Goal: Information Seeking & Learning: Learn about a topic

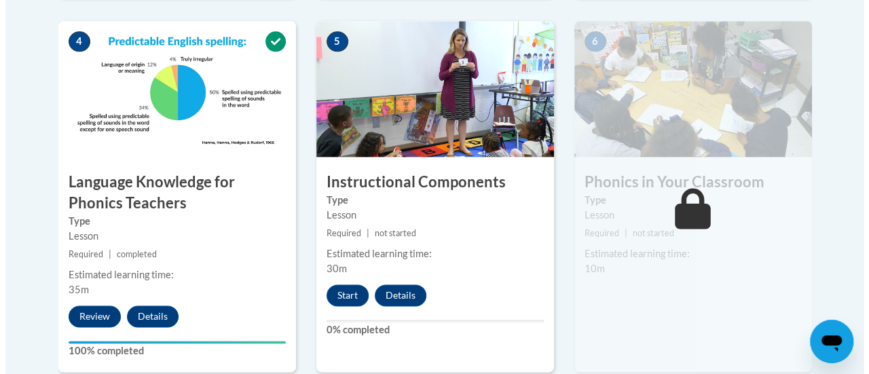
scroll to position [821, 0]
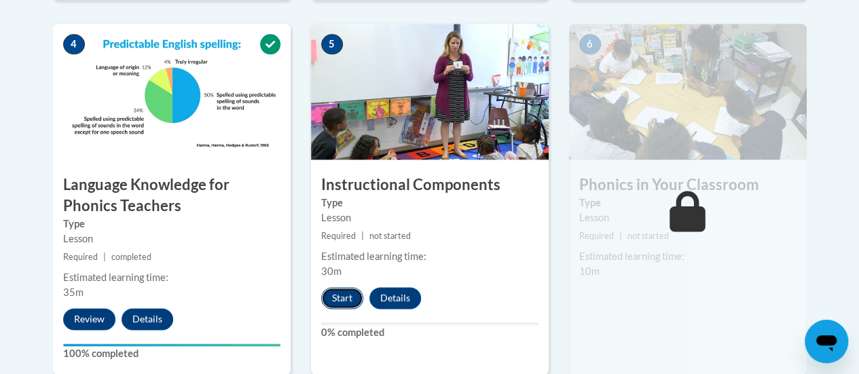
click at [345, 308] on button "Start" at bounding box center [342, 298] width 42 height 22
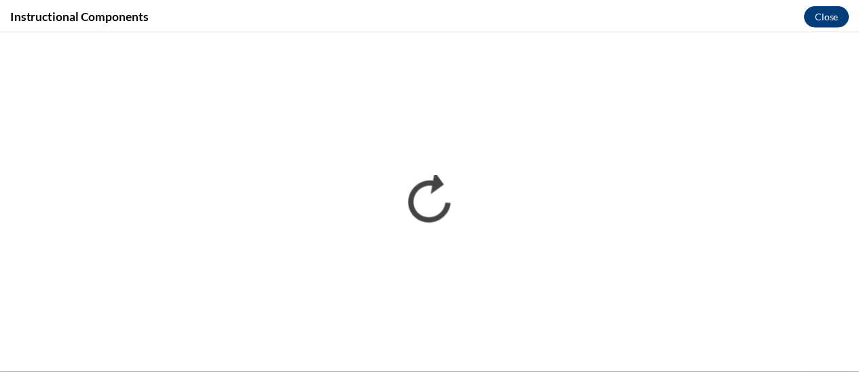
scroll to position [0, 0]
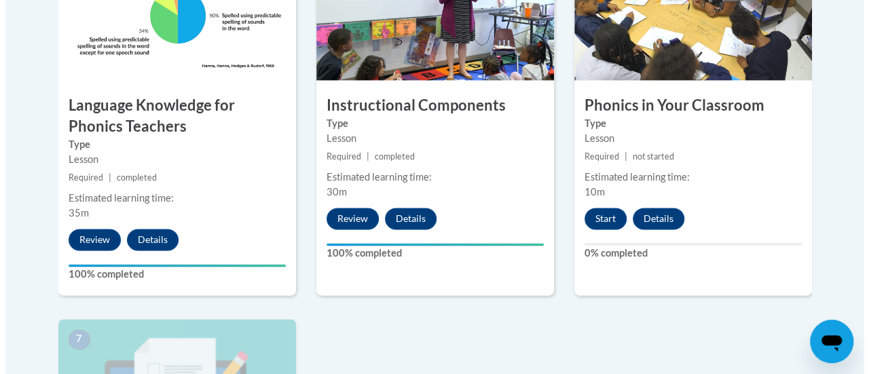
scroll to position [905, 0]
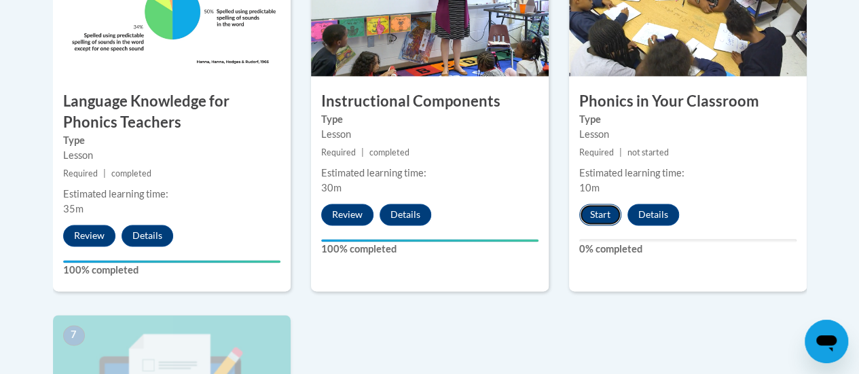
click at [590, 220] on button "Start" at bounding box center [600, 215] width 42 height 22
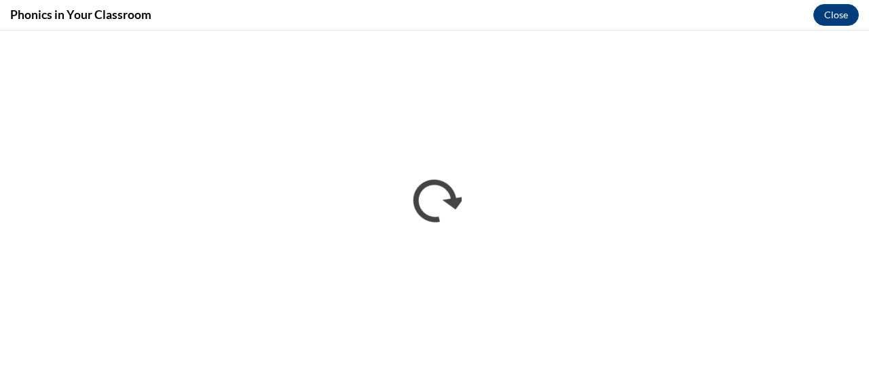
scroll to position [0, 0]
click at [838, 14] on button "Close" at bounding box center [837, 15] width 46 height 22
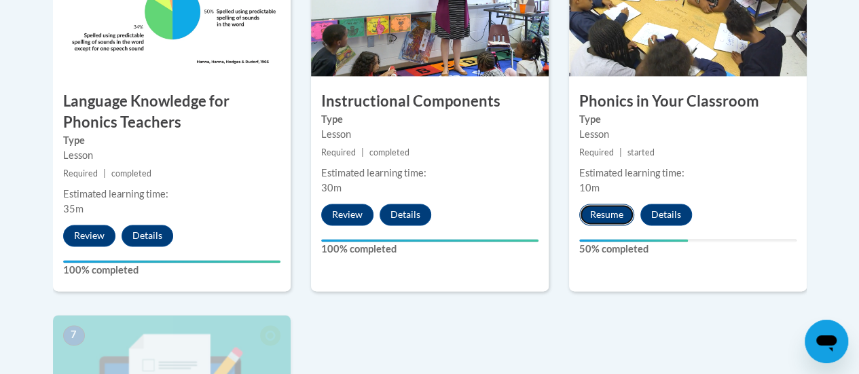
click at [610, 211] on button "Resume" at bounding box center [606, 215] width 55 height 22
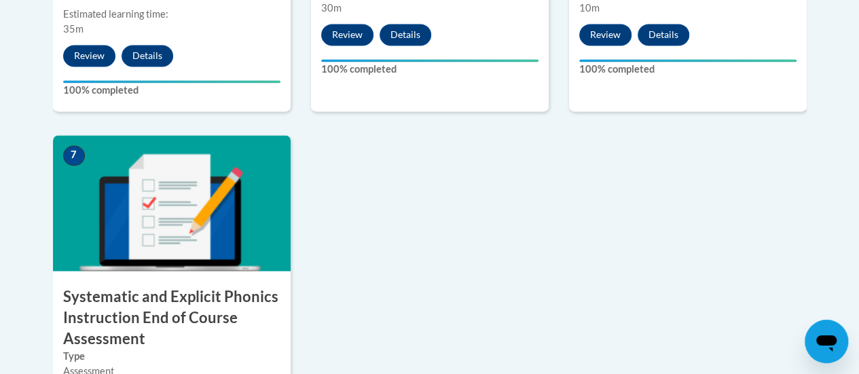
scroll to position [1086, 0]
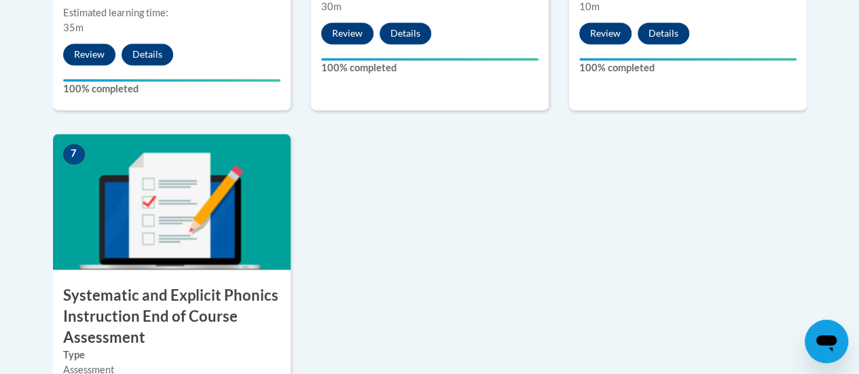
click at [183, 205] on img at bounding box center [172, 202] width 238 height 136
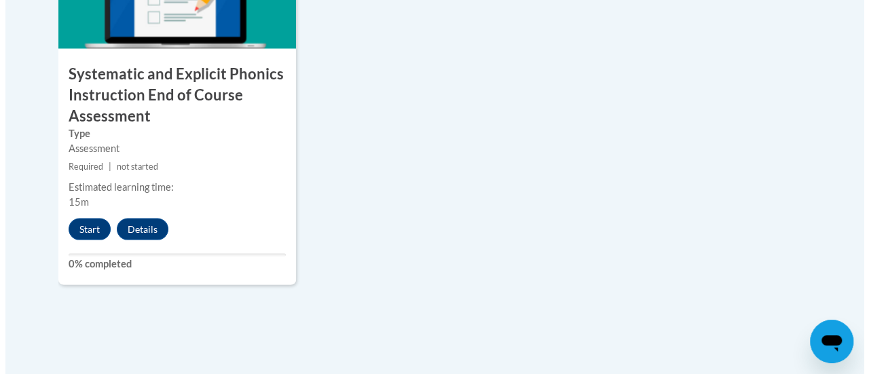
scroll to position [1308, 0]
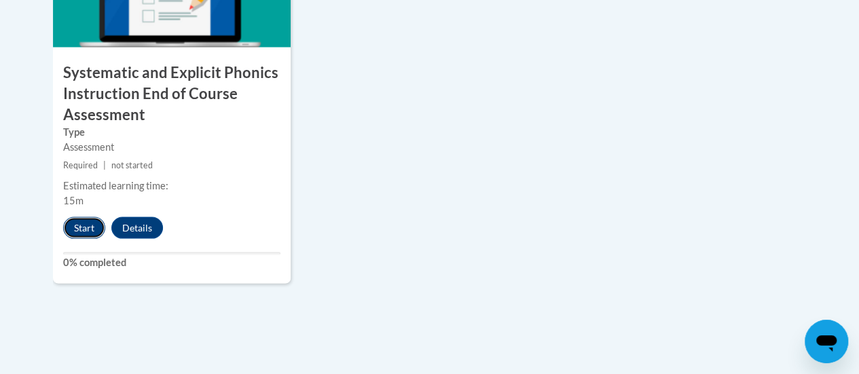
click at [75, 228] on button "Start" at bounding box center [84, 228] width 42 height 22
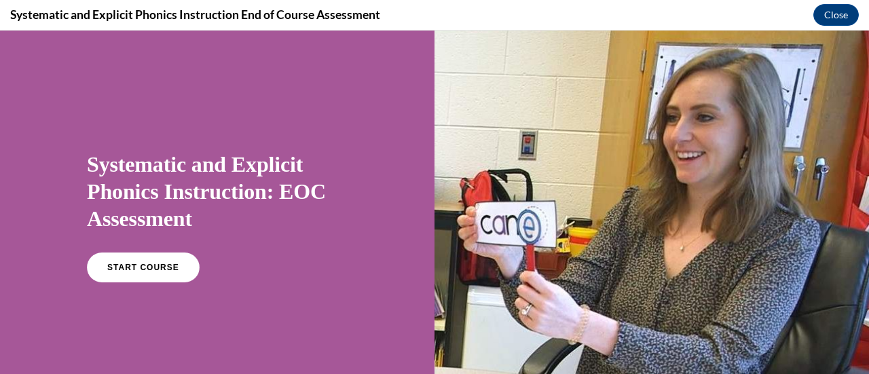
scroll to position [0, 0]
click at [126, 256] on link "START COURSE" at bounding box center [143, 267] width 118 height 31
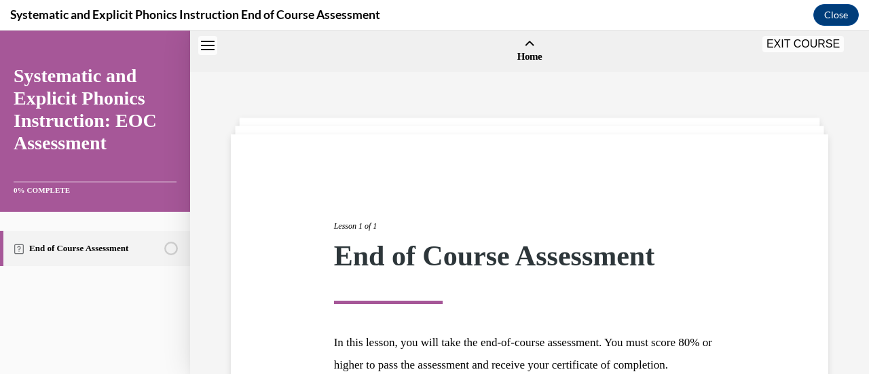
scroll to position [42, 0]
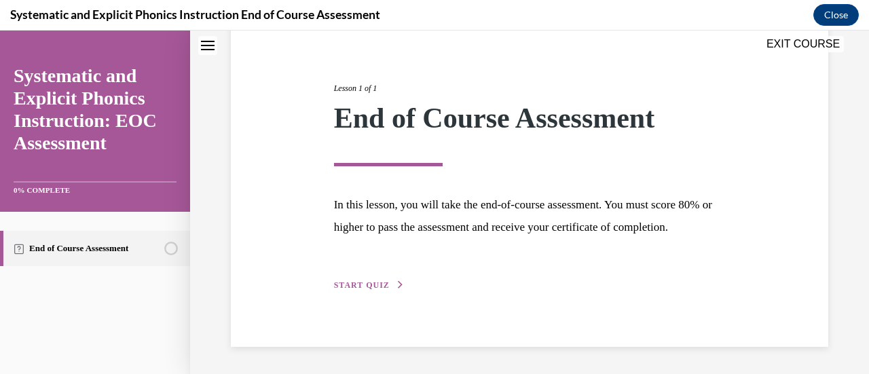
click at [350, 290] on span "START QUIZ" at bounding box center [362, 286] width 56 height 10
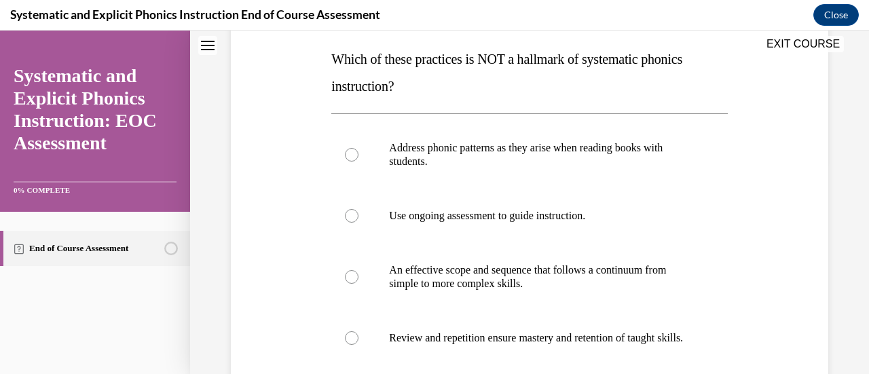
scroll to position [222, 0]
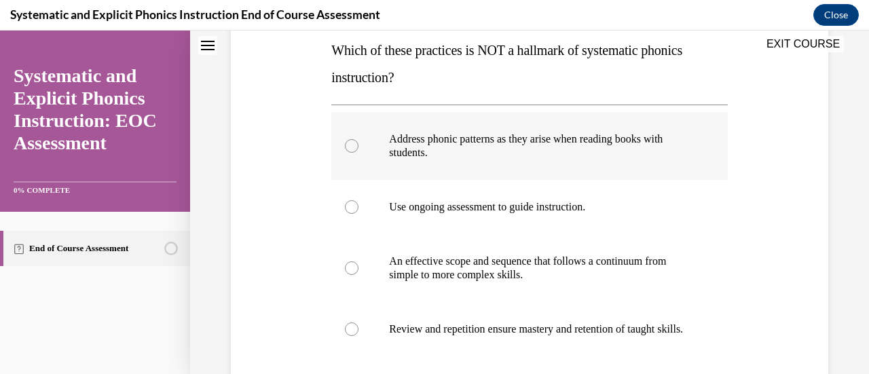
click at [359, 146] on div at bounding box center [529, 146] width 396 height 68
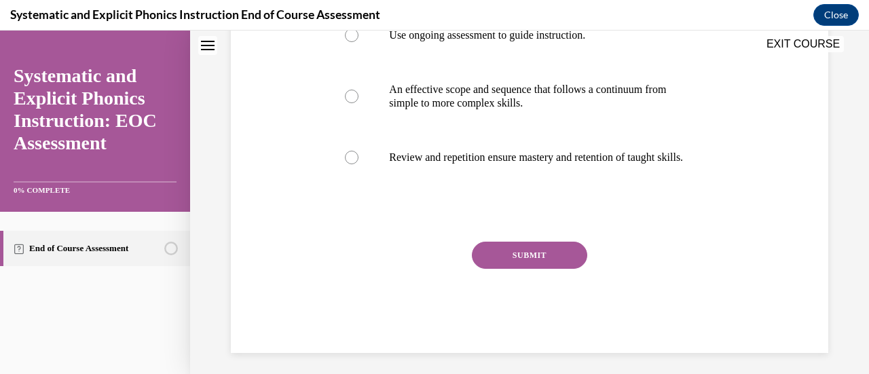
click at [477, 269] on button "SUBMIT" at bounding box center [529, 255] width 115 height 27
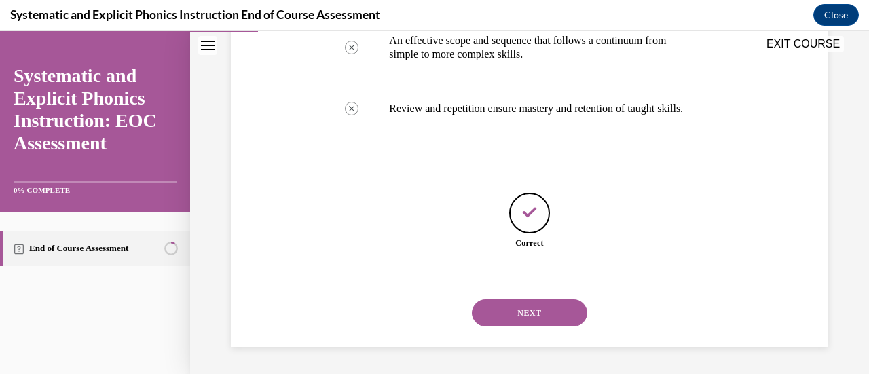
scroll to position [456, 0]
click at [485, 323] on button "NEXT" at bounding box center [529, 313] width 115 height 27
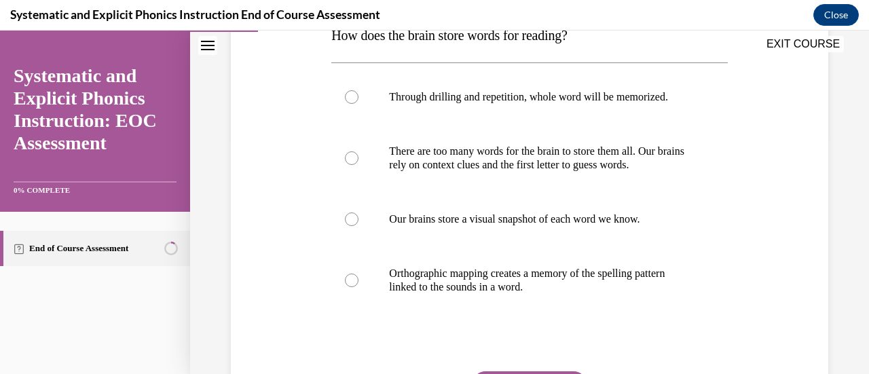
scroll to position [246, 0]
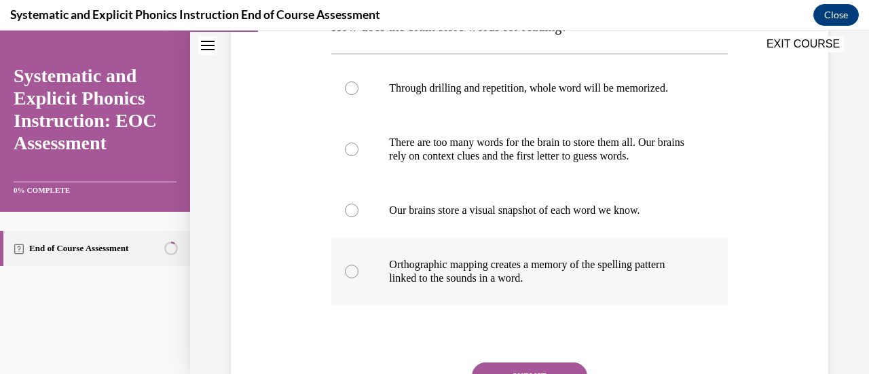
click at [349, 268] on div at bounding box center [352, 272] width 14 height 14
click at [506, 370] on button "SUBMIT" at bounding box center [529, 376] width 115 height 27
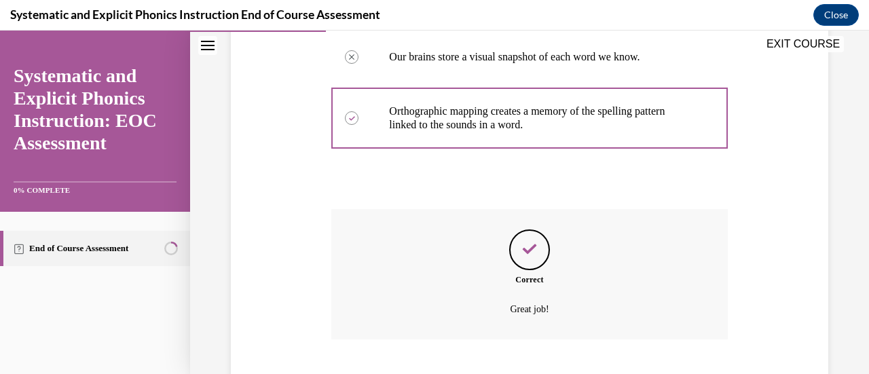
scroll to position [482, 0]
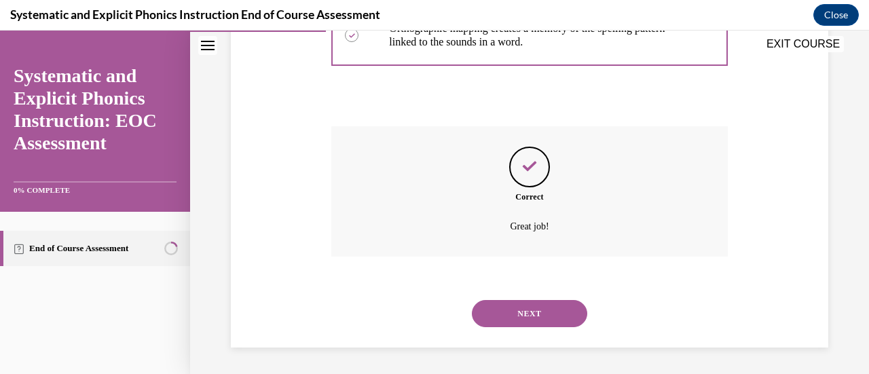
click at [536, 310] on button "NEXT" at bounding box center [529, 313] width 115 height 27
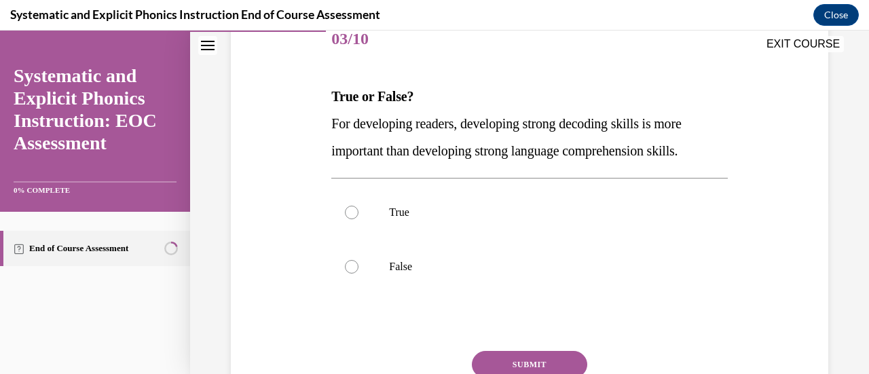
scroll to position [186, 0]
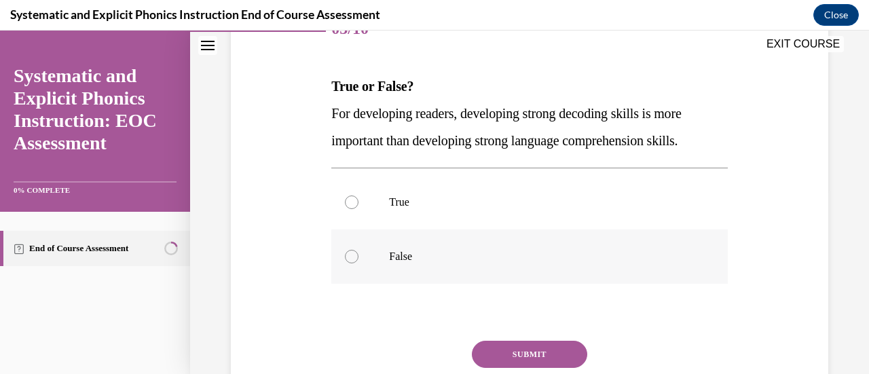
click at [357, 257] on div at bounding box center [529, 257] width 396 height 54
click at [540, 353] on button "SUBMIT" at bounding box center [529, 354] width 115 height 27
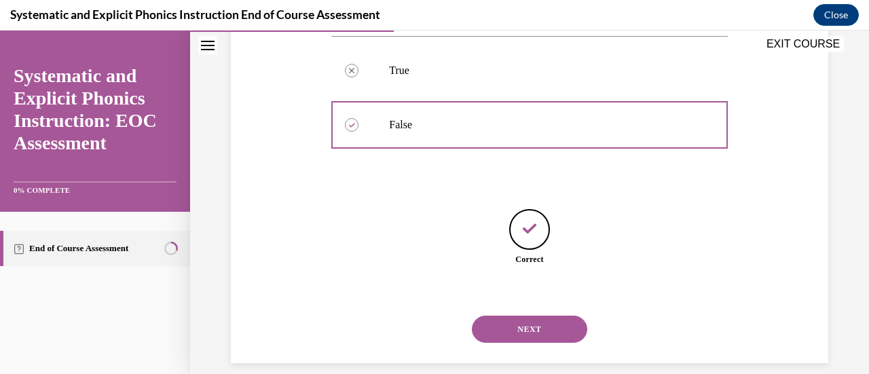
scroll to position [334, 0]
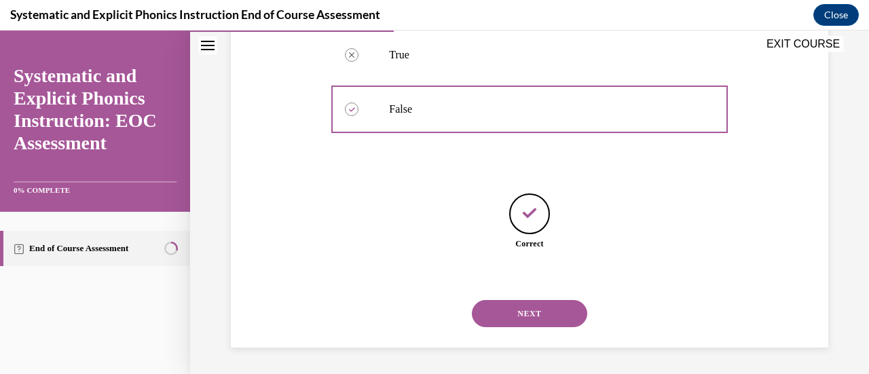
click at [528, 317] on button "NEXT" at bounding box center [529, 313] width 115 height 27
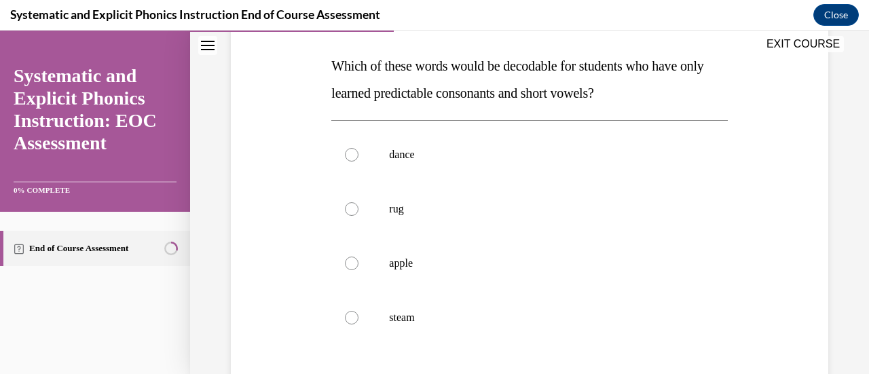
scroll to position [207, 0]
click at [350, 207] on div at bounding box center [352, 209] width 14 height 14
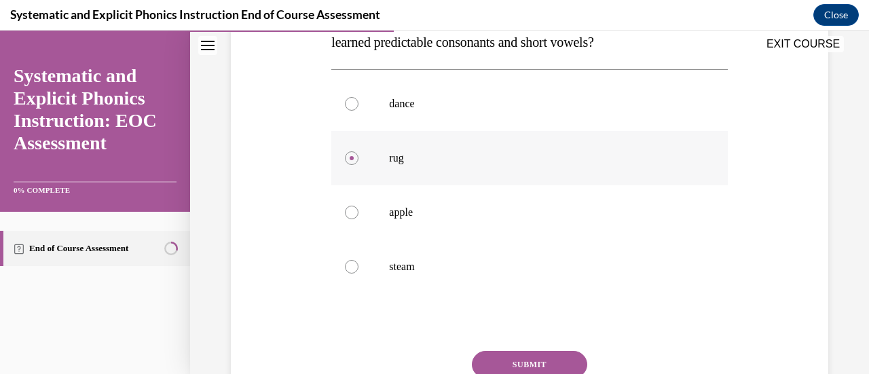
scroll to position [372, 0]
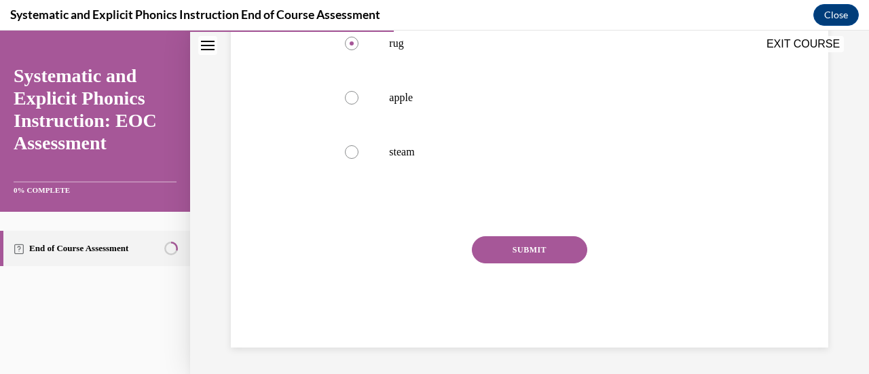
click at [503, 248] on button "SUBMIT" at bounding box center [529, 249] width 115 height 27
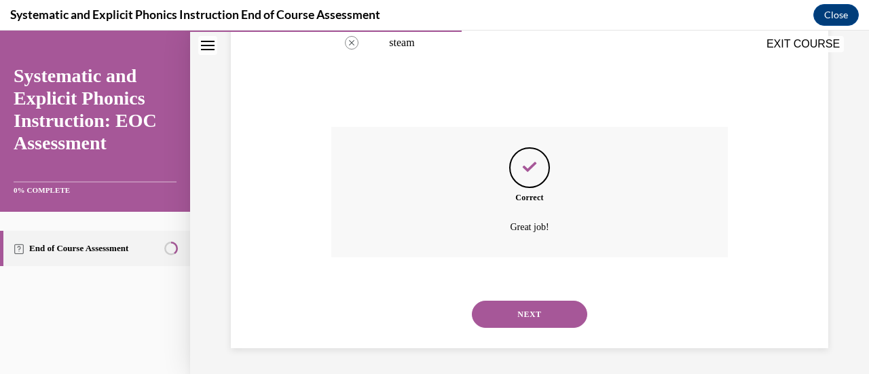
scroll to position [482, 0]
click at [511, 301] on button "NEXT" at bounding box center [529, 313] width 115 height 27
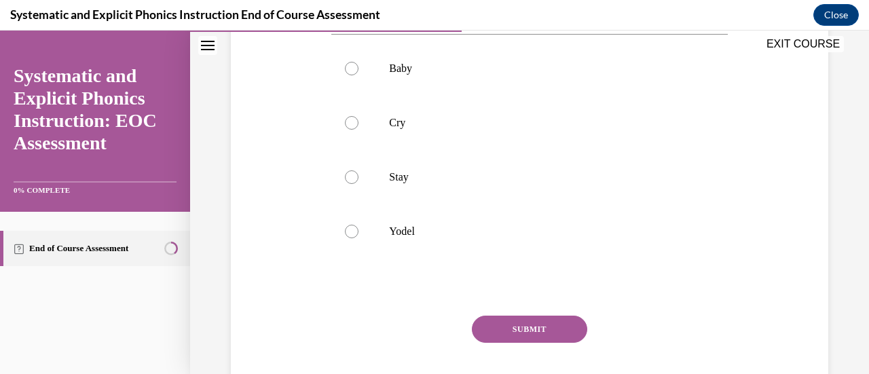
scroll to position [266, 0]
click at [351, 228] on div at bounding box center [352, 231] width 14 height 14
click at [522, 328] on button "SUBMIT" at bounding box center [529, 328] width 115 height 27
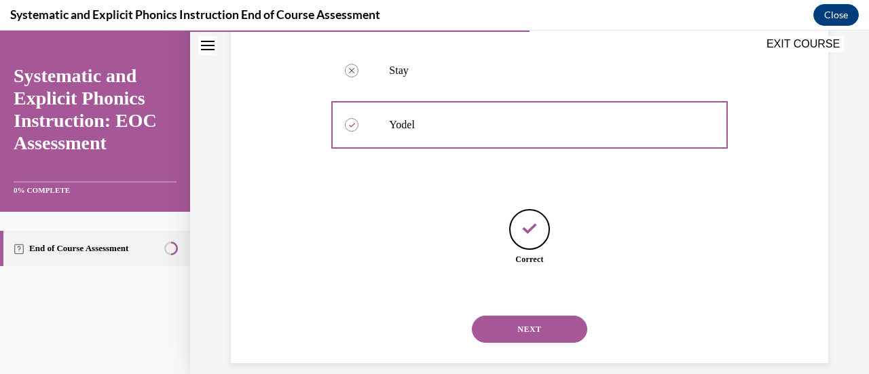
scroll to position [388, 0]
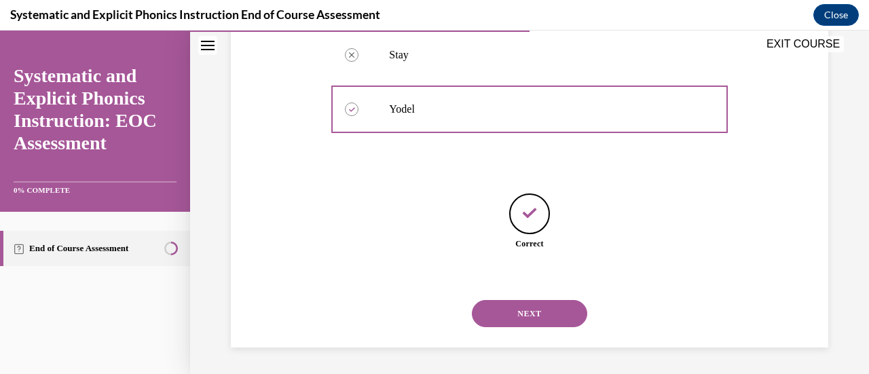
click at [505, 308] on button "NEXT" at bounding box center [529, 313] width 115 height 27
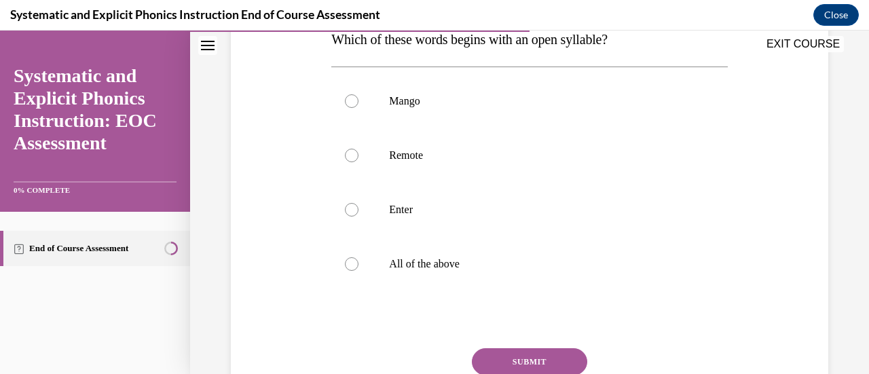
scroll to position [232, 0]
click at [350, 154] on div at bounding box center [352, 156] width 14 height 14
click at [527, 358] on button "SUBMIT" at bounding box center [529, 362] width 115 height 27
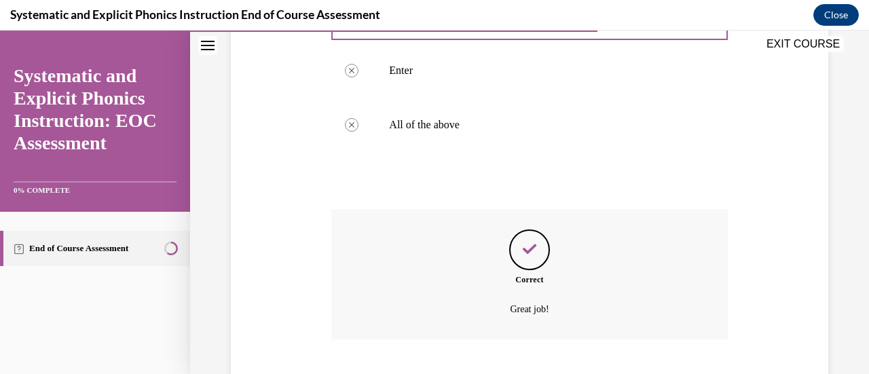
scroll to position [455, 0]
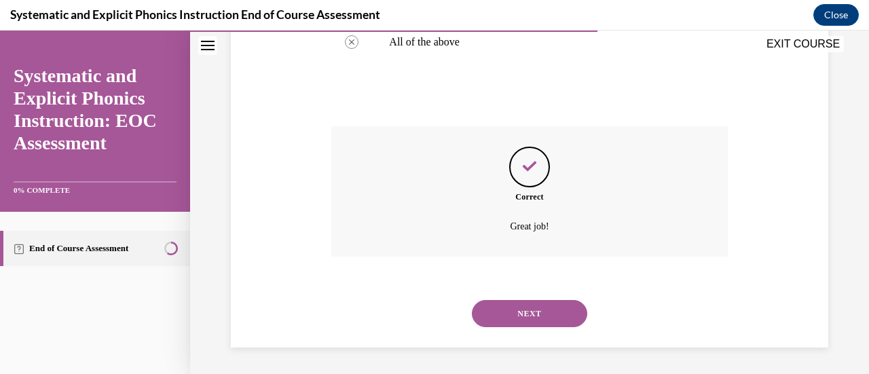
click at [496, 326] on button "NEXT" at bounding box center [529, 313] width 115 height 27
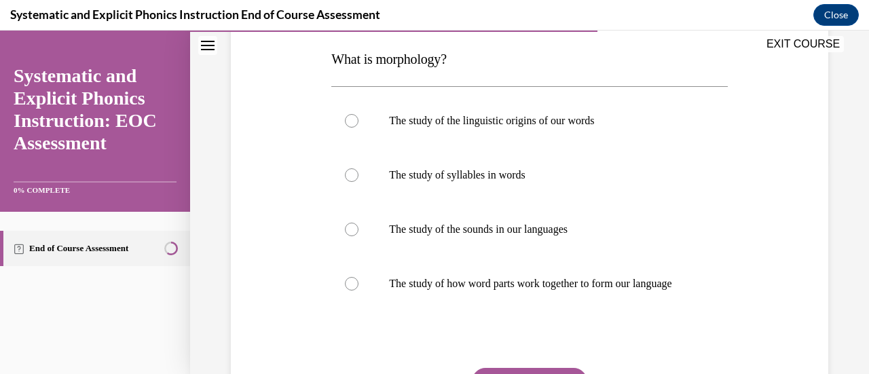
scroll to position [223, 0]
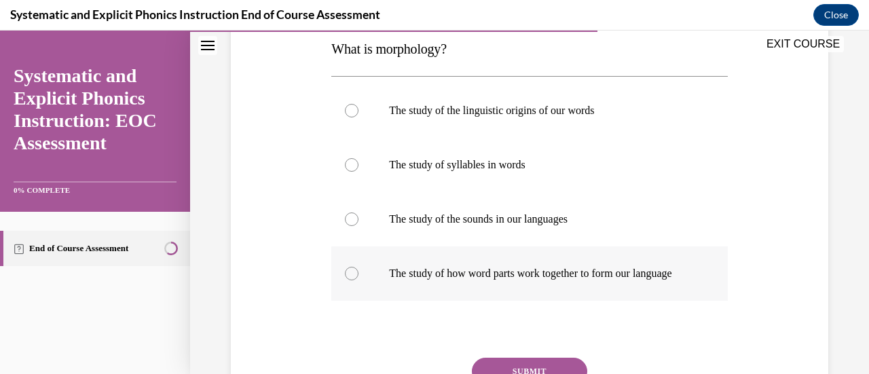
click at [348, 281] on div at bounding box center [352, 274] width 14 height 14
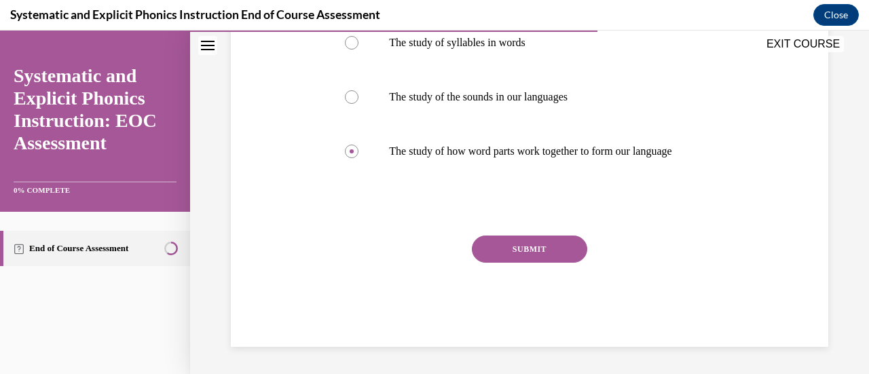
click at [481, 263] on button "SUBMIT" at bounding box center [529, 249] width 115 height 27
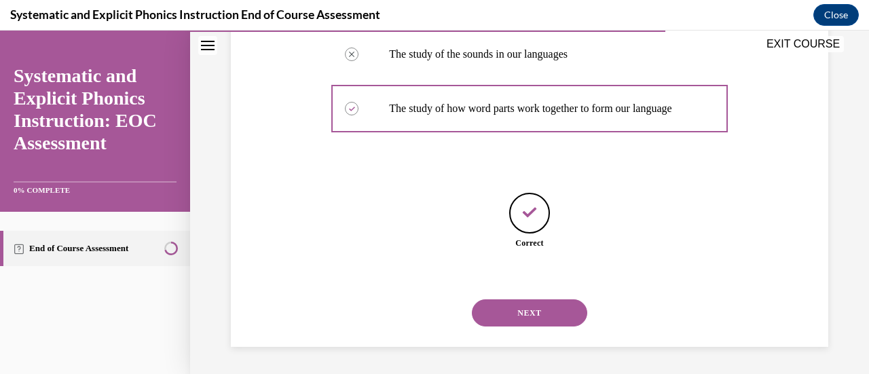
scroll to position [401, 0]
click at [485, 321] on button "NEXT" at bounding box center [529, 313] width 115 height 27
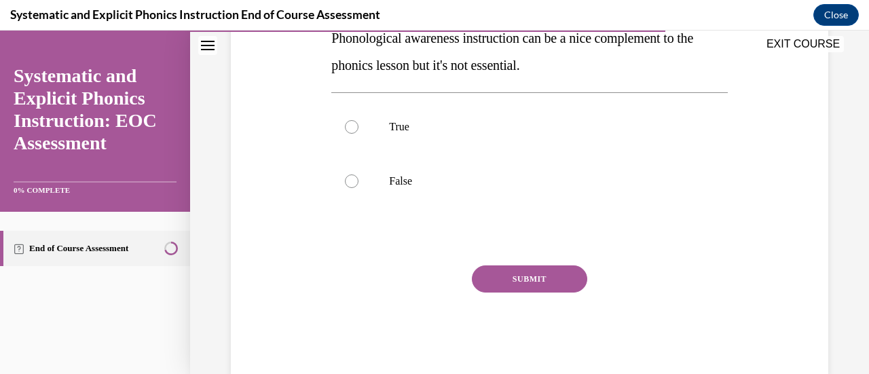
scroll to position [268, 0]
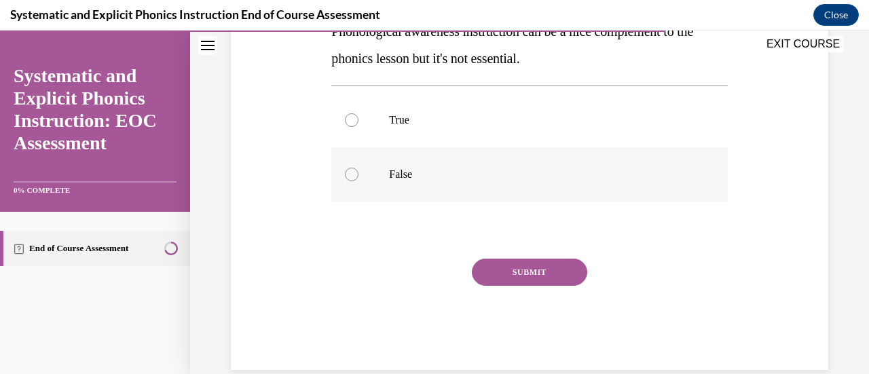
click at [345, 182] on div at bounding box center [529, 174] width 396 height 54
click at [484, 277] on button "SUBMIT" at bounding box center [529, 272] width 115 height 27
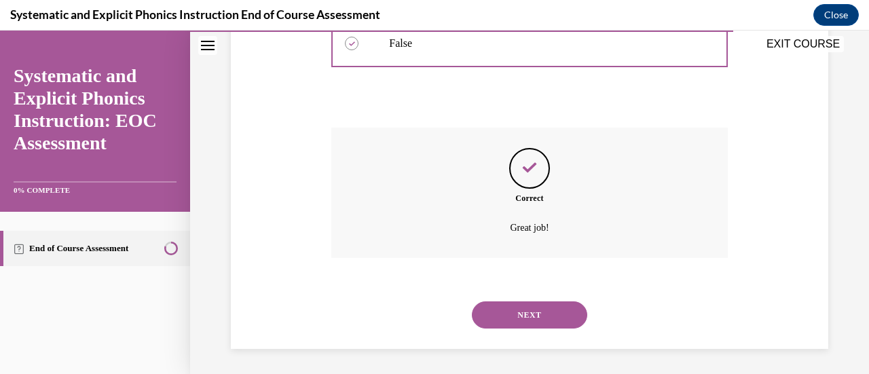
scroll to position [401, 0]
click at [523, 324] on button "NEXT" at bounding box center [529, 313] width 115 height 27
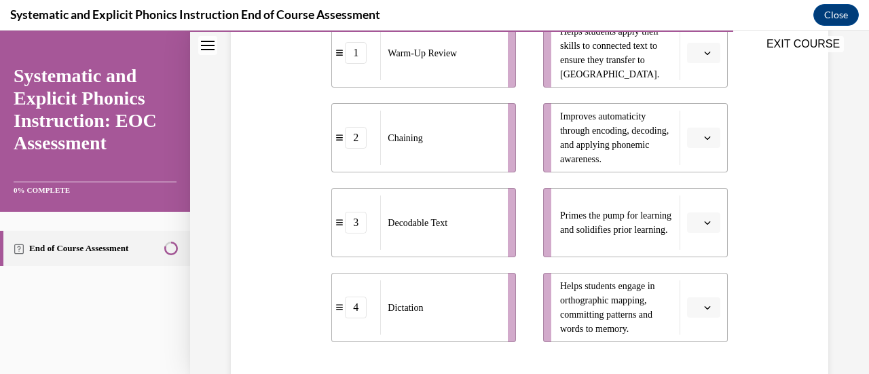
scroll to position [344, 0]
click at [694, 221] on button "button" at bounding box center [703, 221] width 33 height 20
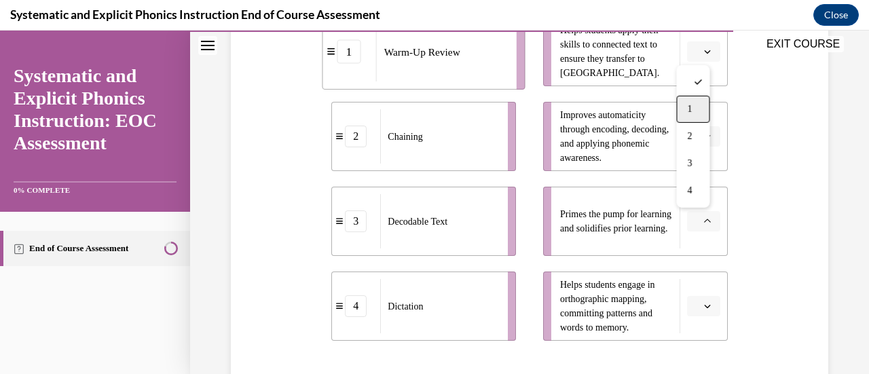
click at [698, 105] on div "1" at bounding box center [693, 109] width 33 height 27
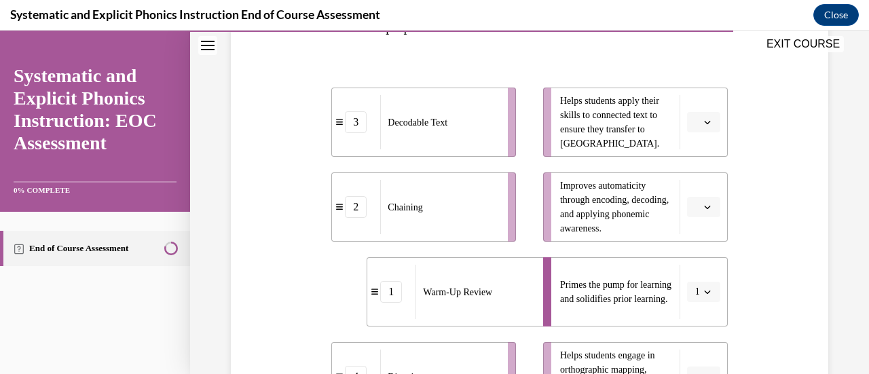
scroll to position [274, 0]
click at [704, 119] on icon "button" at bounding box center [707, 121] width 7 height 7
click at [699, 179] on div "1" at bounding box center [693, 178] width 33 height 27
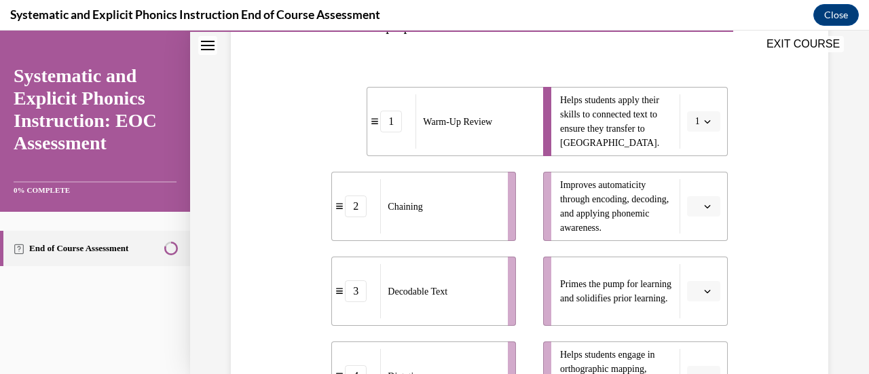
click at [704, 203] on icon "button" at bounding box center [707, 206] width 7 height 7
click at [702, 290] on div "2" at bounding box center [693, 290] width 33 height 27
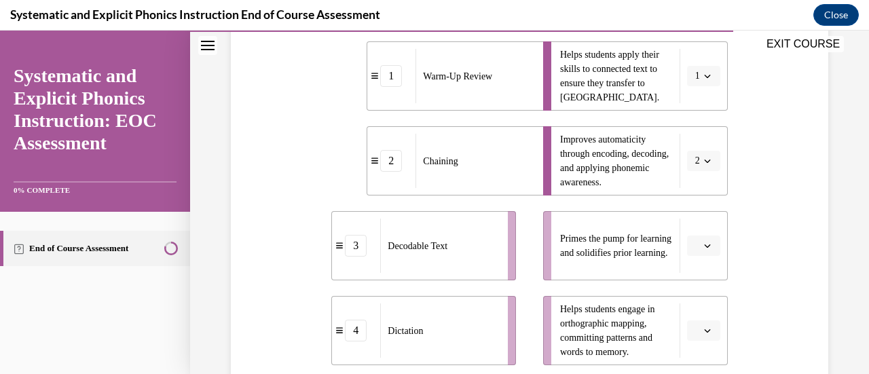
scroll to position [334, 0]
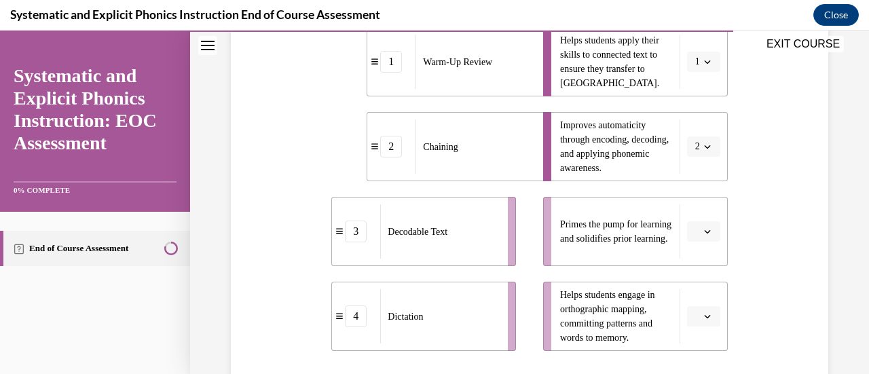
click at [704, 228] on icon "button" at bounding box center [707, 231] width 7 height 7
click at [691, 120] on span "1" at bounding box center [689, 119] width 5 height 11
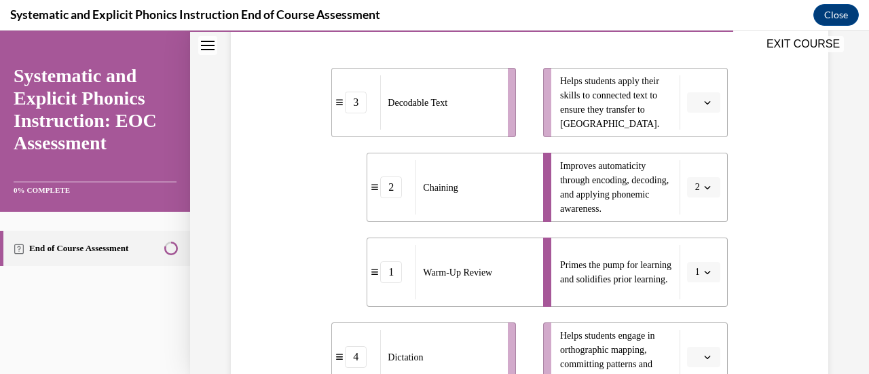
scroll to position [278, 0]
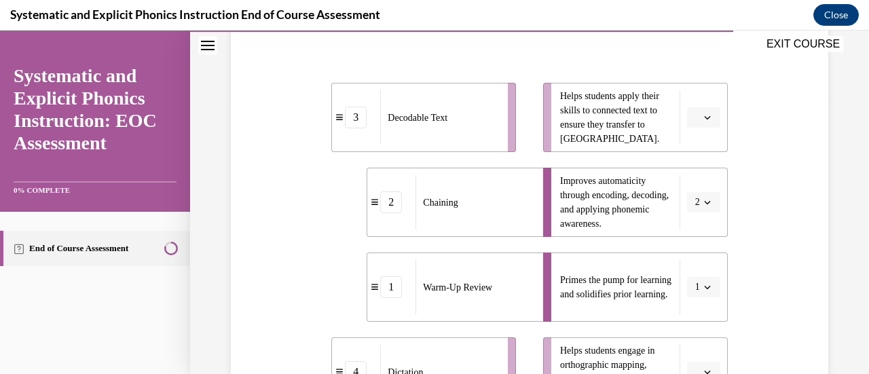
click at [696, 112] on button "button" at bounding box center [703, 117] width 33 height 20
click at [700, 179] on div "1" at bounding box center [693, 174] width 33 height 27
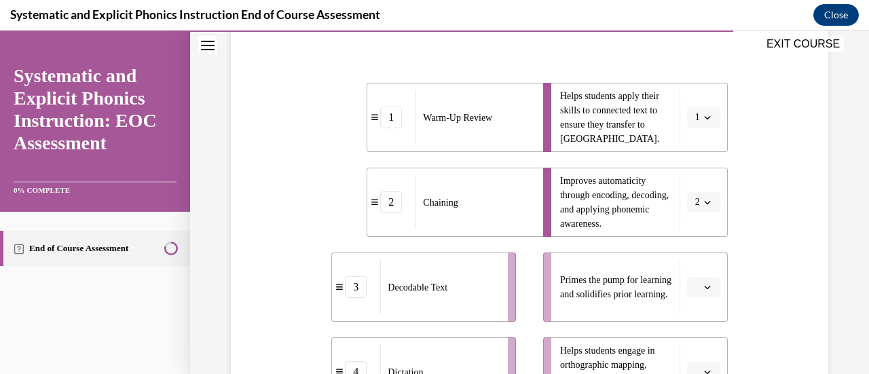
click at [704, 115] on icon "button" at bounding box center [707, 117] width 7 height 7
click at [702, 237] on div "3" at bounding box center [690, 228] width 33 height 27
click at [704, 285] on icon "button" at bounding box center [707, 287] width 7 height 7
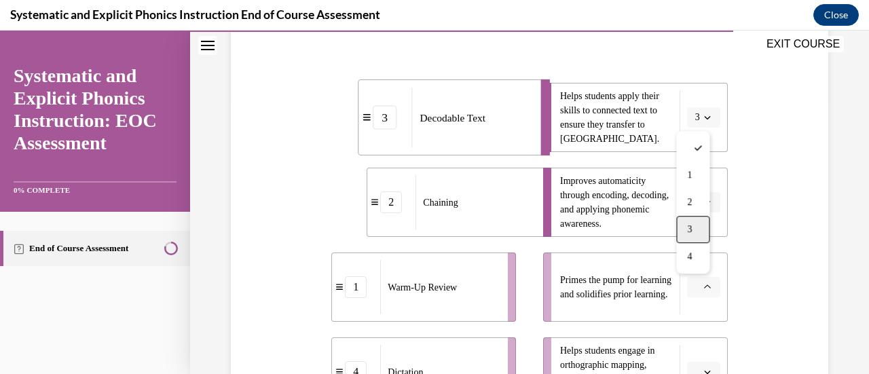
click at [700, 230] on div "3" at bounding box center [693, 229] width 33 height 27
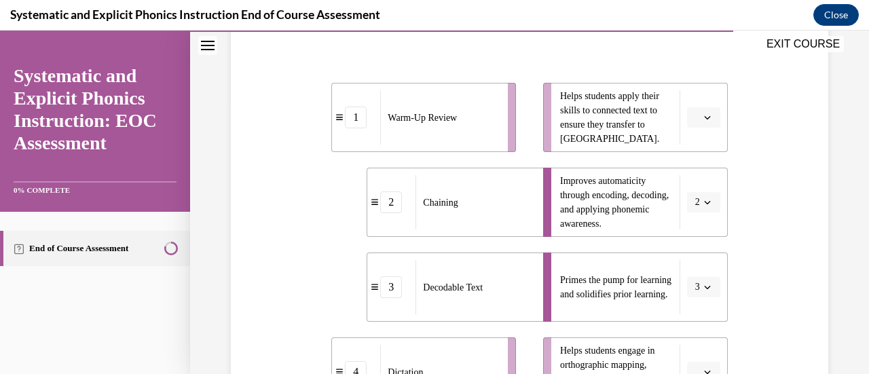
click at [704, 118] on icon "button" at bounding box center [707, 117] width 6 height 3
click at [700, 224] on div "3" at bounding box center [693, 228] width 33 height 27
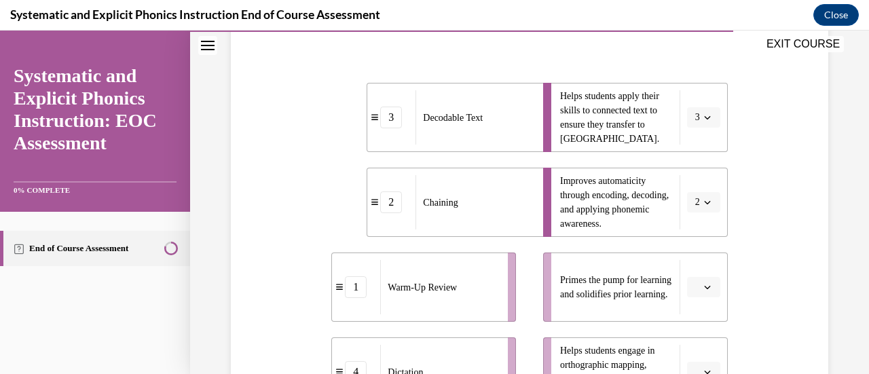
click at [704, 118] on icon "button" at bounding box center [707, 117] width 6 height 3
click at [698, 172] on div "1" at bounding box center [690, 174] width 33 height 27
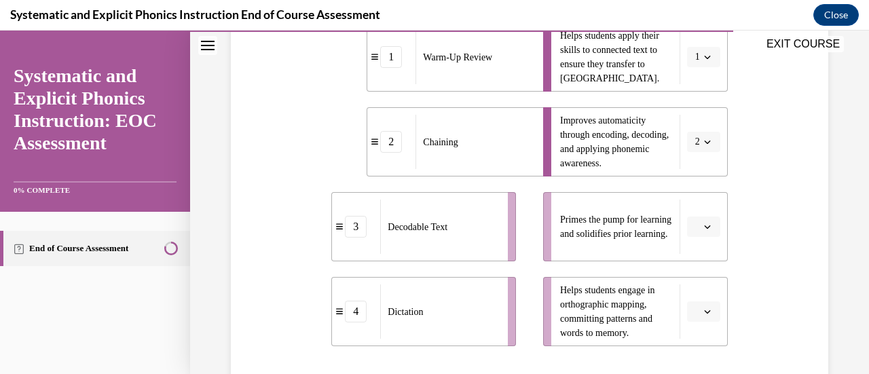
scroll to position [340, 0]
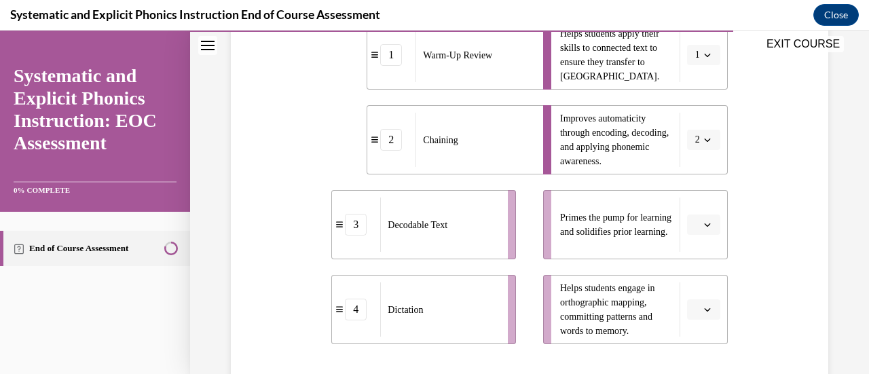
click at [703, 308] on span "button" at bounding box center [708, 310] width 10 height 10
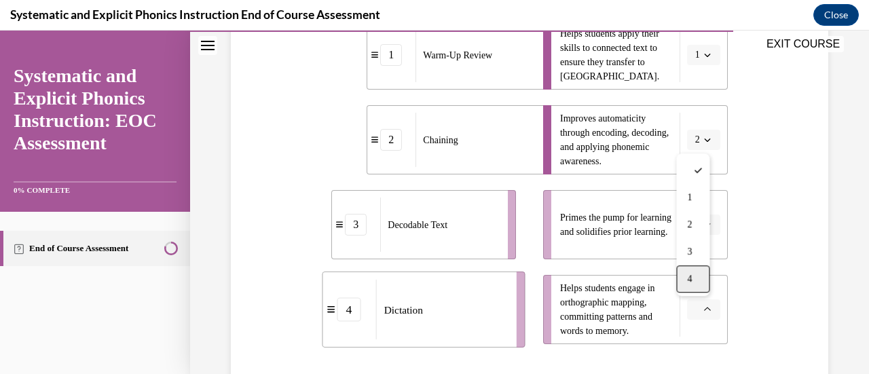
click at [694, 283] on div "4" at bounding box center [693, 279] width 33 height 27
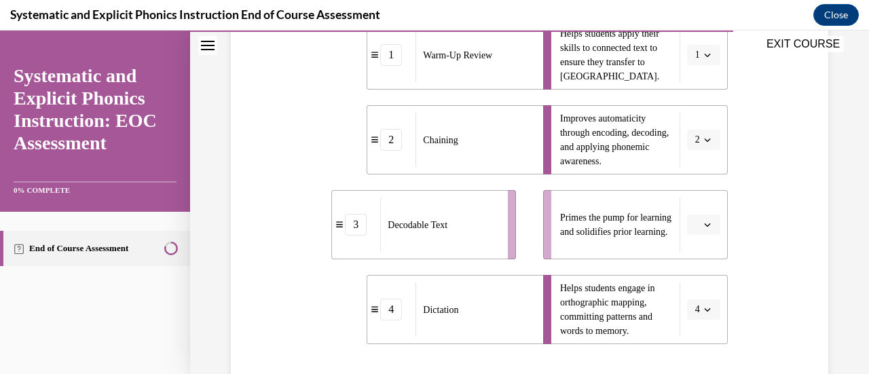
click at [704, 224] on icon "button" at bounding box center [707, 224] width 6 height 3
click at [694, 176] on div "3" at bounding box center [693, 167] width 33 height 27
click at [704, 65] on li "Helps students apply their skills to connected text to ensure they transfer to …" at bounding box center [635, 54] width 185 height 69
click at [704, 58] on div "EXIT COURSE" at bounding box center [523, 46] width 666 height 30
click at [698, 54] on div "EXIT COURSE" at bounding box center [523, 46] width 666 height 30
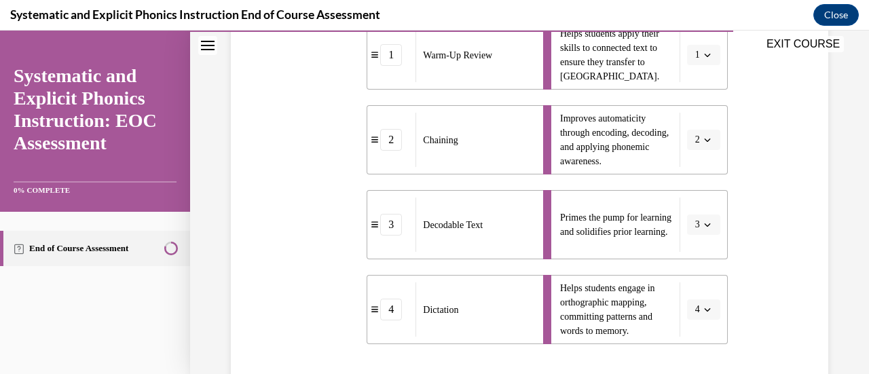
click at [698, 54] on div "EXIT COURSE" at bounding box center [523, 46] width 666 height 30
click at [703, 221] on span "button" at bounding box center [708, 225] width 10 height 10
click at [697, 119] on div "1" at bounding box center [690, 112] width 33 height 27
click at [759, 88] on div "Question 09/10 Match these instructional components from an effective phonics l…" at bounding box center [530, 160] width 605 height 705
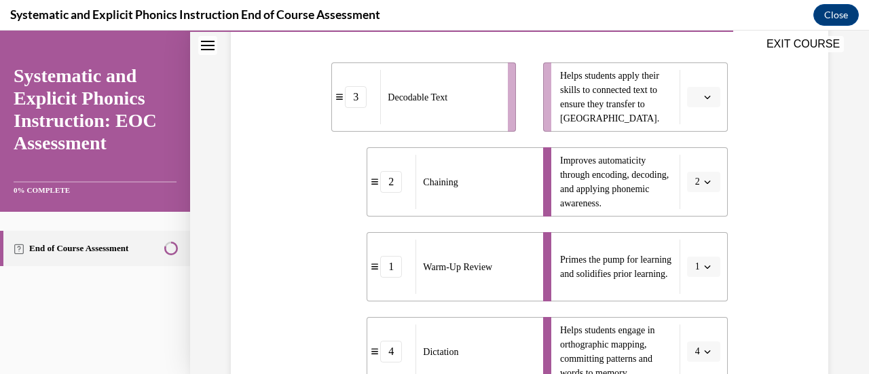
scroll to position [300, 0]
click at [703, 261] on span "button" at bounding box center [708, 265] width 10 height 10
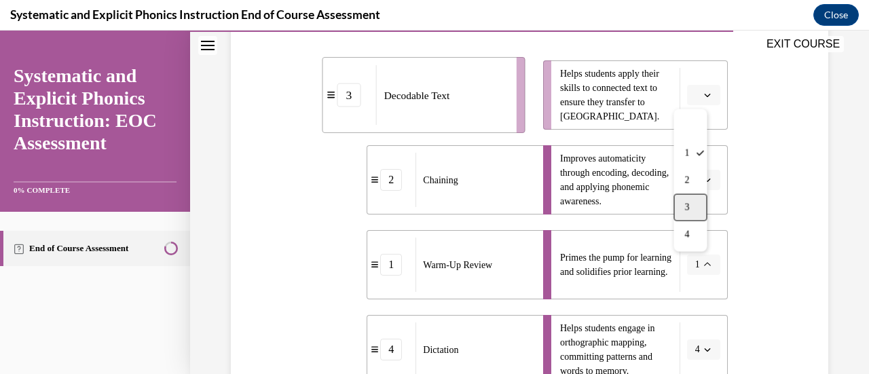
click at [689, 210] on span "3" at bounding box center [687, 207] width 5 height 11
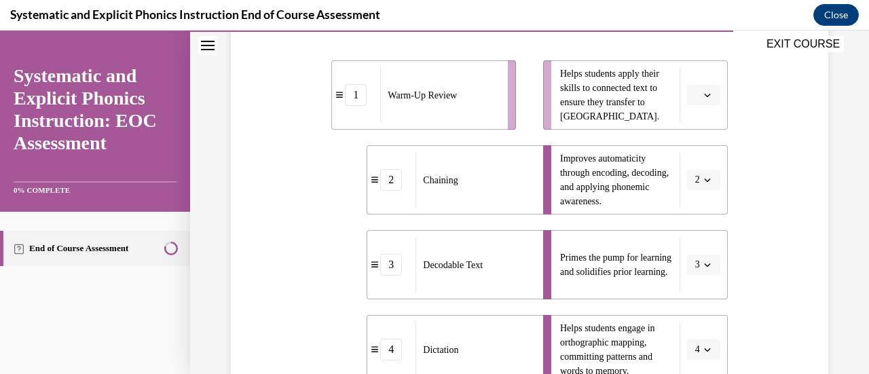
click at [693, 88] on button "button" at bounding box center [703, 95] width 33 height 20
click at [694, 160] on div "1" at bounding box center [693, 152] width 33 height 27
click at [703, 269] on span "button" at bounding box center [708, 265] width 10 height 10
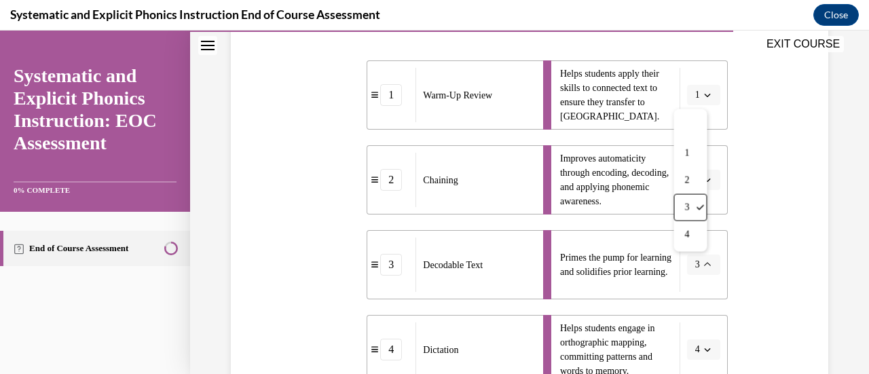
click at [758, 252] on div "Question 09/10 Match these instructional components from an effective phonics l…" at bounding box center [530, 200] width 605 height 705
click at [703, 263] on span "button" at bounding box center [708, 265] width 10 height 10
click at [691, 156] on div "1" at bounding box center [690, 153] width 33 height 27
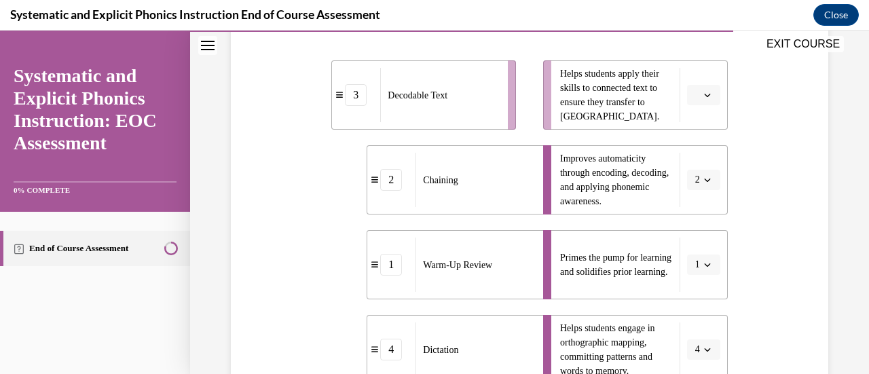
click at [696, 100] on span "Please select an option" at bounding box center [698, 95] width 5 height 14
click at [691, 205] on span "3" at bounding box center [689, 206] width 5 height 11
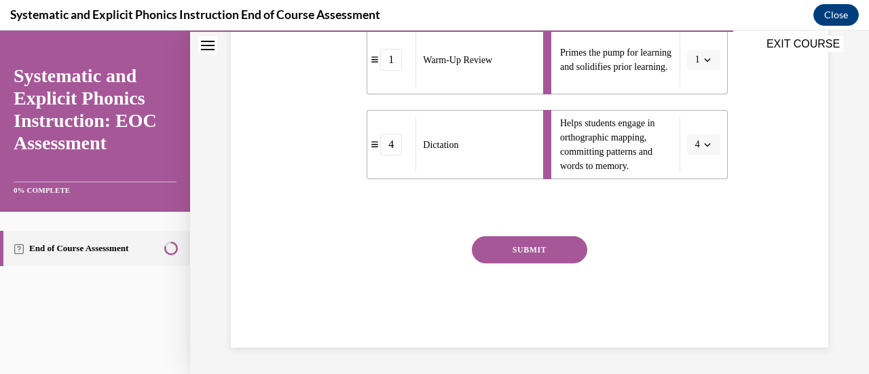
click at [552, 254] on button "SUBMIT" at bounding box center [529, 249] width 115 height 27
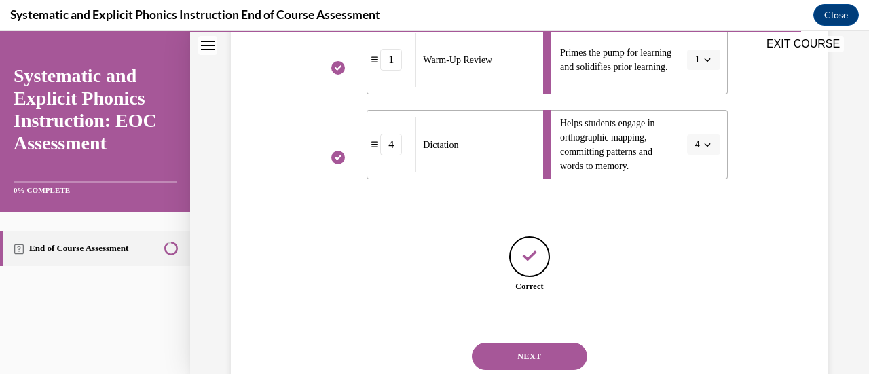
scroll to position [548, 0]
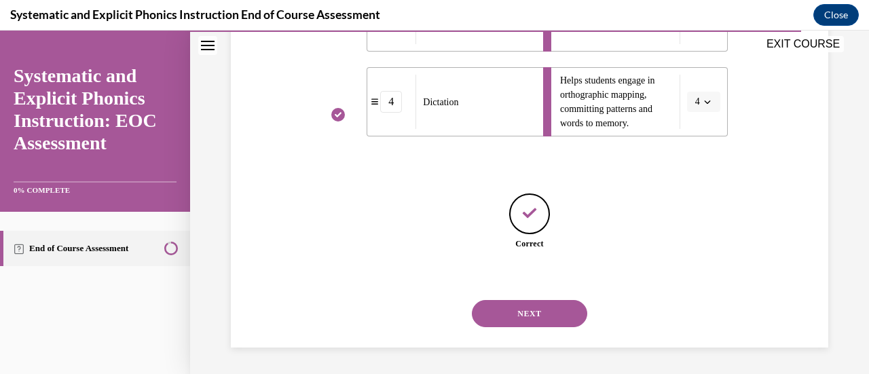
click at [554, 317] on button "NEXT" at bounding box center [529, 313] width 115 height 27
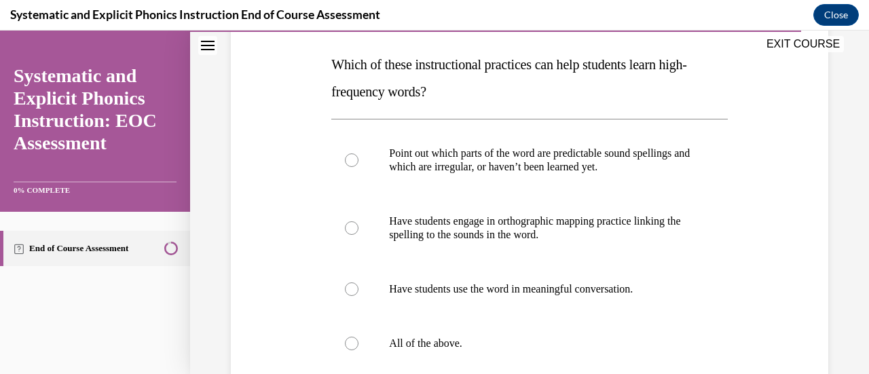
scroll to position [298, 0]
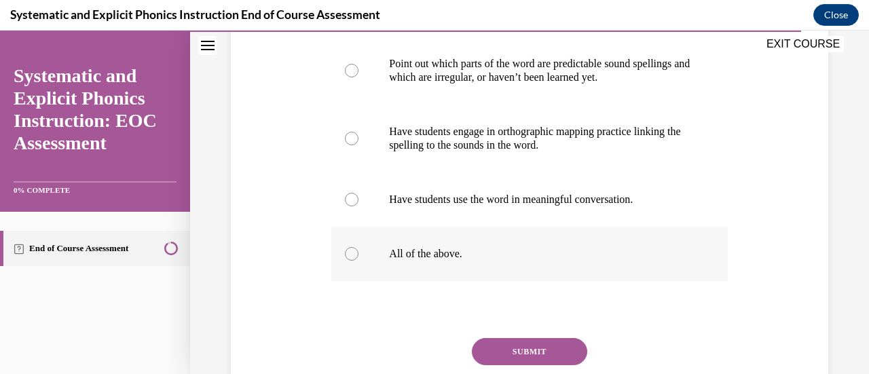
click at [350, 257] on div at bounding box center [352, 254] width 14 height 14
click at [542, 356] on button "SUBMIT" at bounding box center [529, 351] width 115 height 27
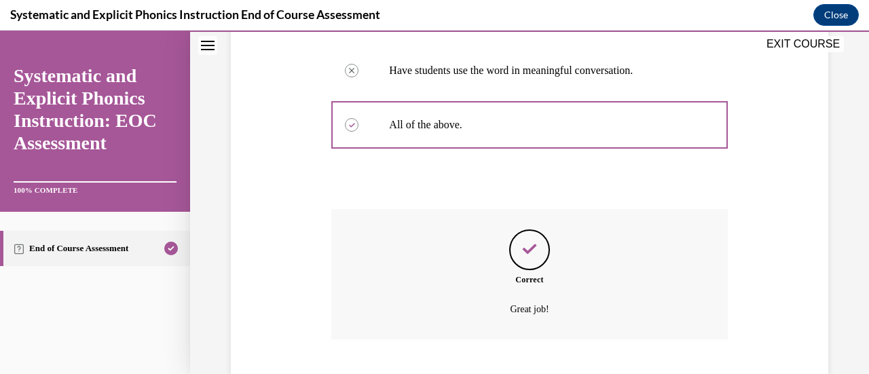
scroll to position [509, 0]
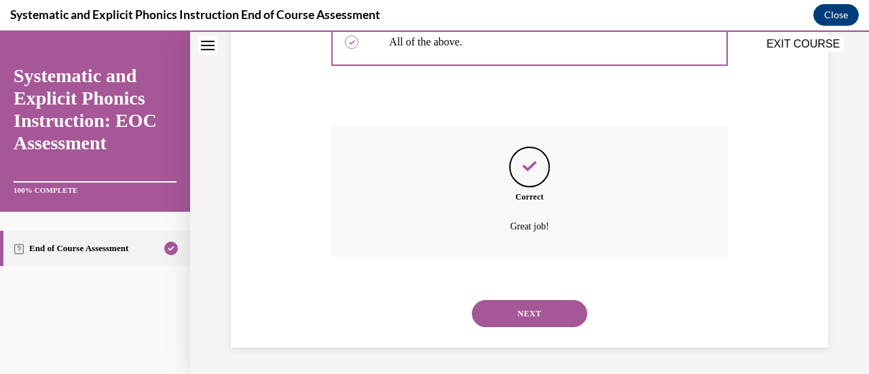
click at [516, 311] on button "NEXT" at bounding box center [529, 313] width 115 height 27
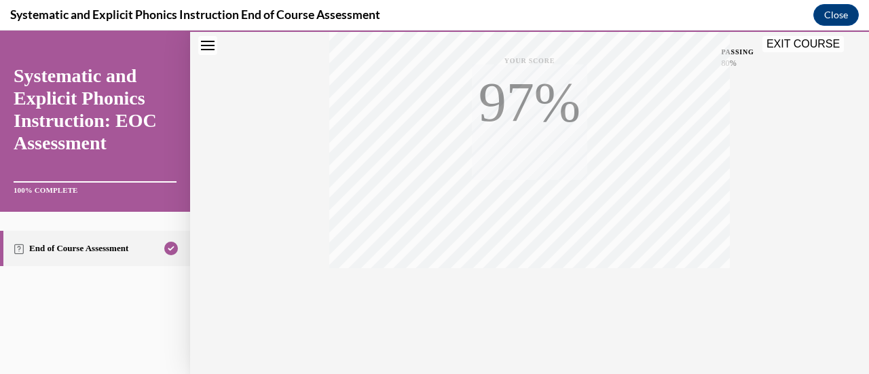
scroll to position [352, 0]
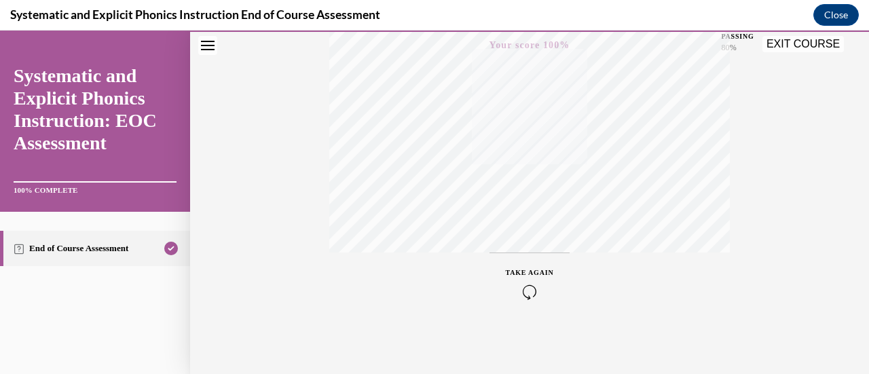
click at [730, 273] on div "Quiz Results PASSING 80% Your score 100% Passed PASSING 80% Your score Your sco…" at bounding box center [529, 48] width 679 height 653
click at [813, 52] on button "EXIT COURSE" at bounding box center [804, 44] width 82 height 16
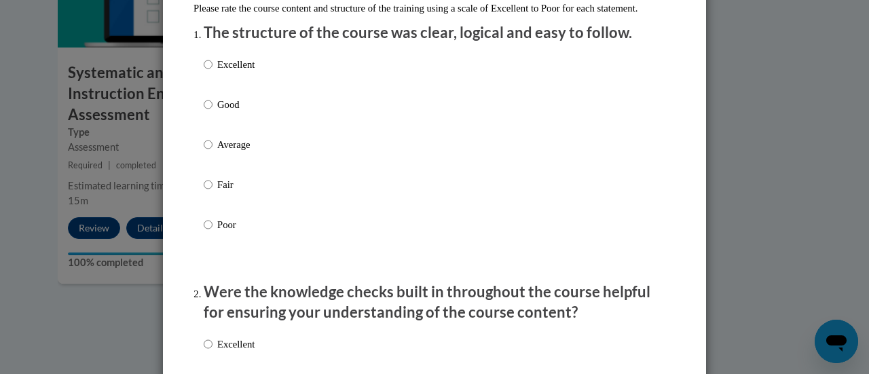
click at [246, 112] on p "Good" at bounding box center [235, 104] width 37 height 15
click at [213, 112] on input "Good" at bounding box center [208, 104] width 9 height 15
radio input "true"
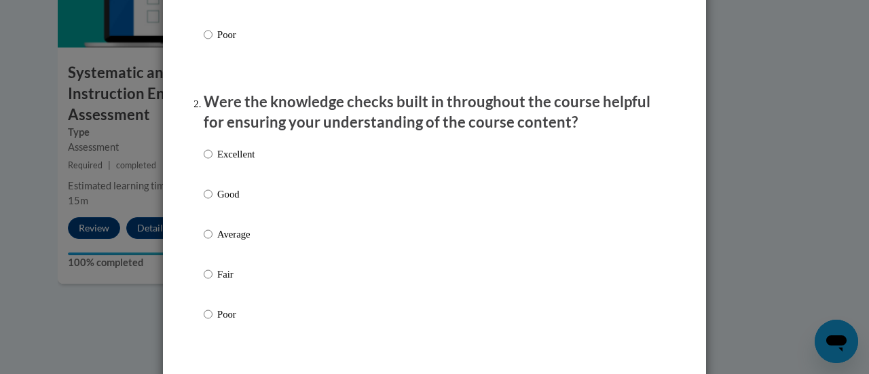
click at [248, 202] on p "Good" at bounding box center [235, 194] width 37 height 15
click at [213, 202] on input "Good" at bounding box center [208, 194] width 9 height 15
radio input "true"
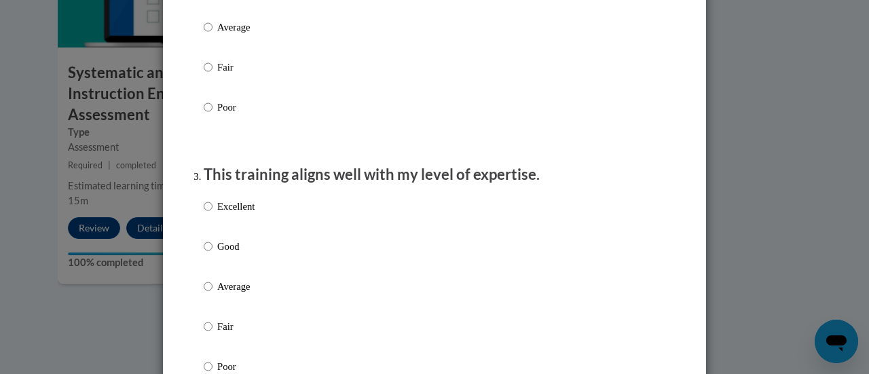
scroll to position [575, 0]
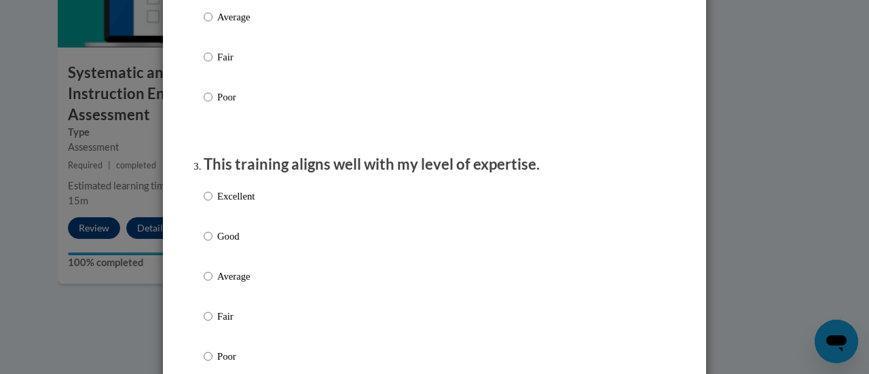
click at [285, 253] on div "Excellent Good Average Fair Poor" at bounding box center [435, 292] width 462 height 221
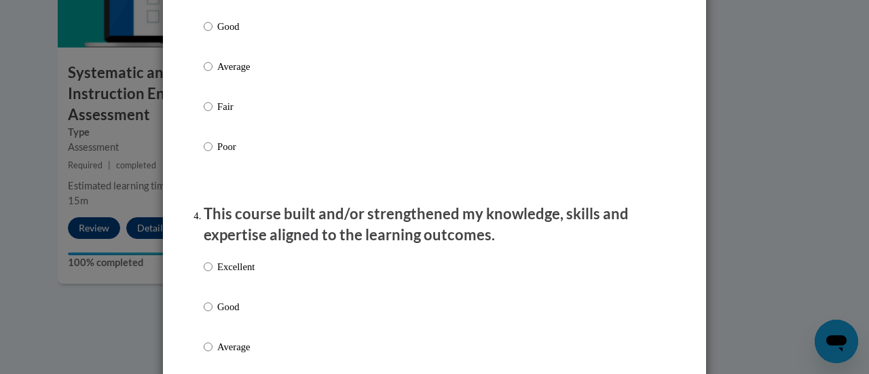
scroll to position [791, 0]
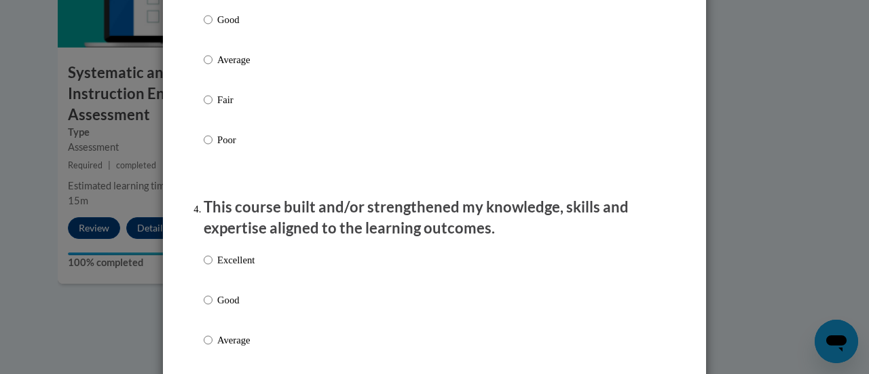
click at [222, 43] on label "Good" at bounding box center [229, 30] width 51 height 37
click at [213, 27] on input "Good" at bounding box center [208, 19] width 9 height 15
radio input "true"
click at [236, 308] on p "Good" at bounding box center [235, 300] width 37 height 15
click at [213, 308] on input "Good" at bounding box center [208, 300] width 9 height 15
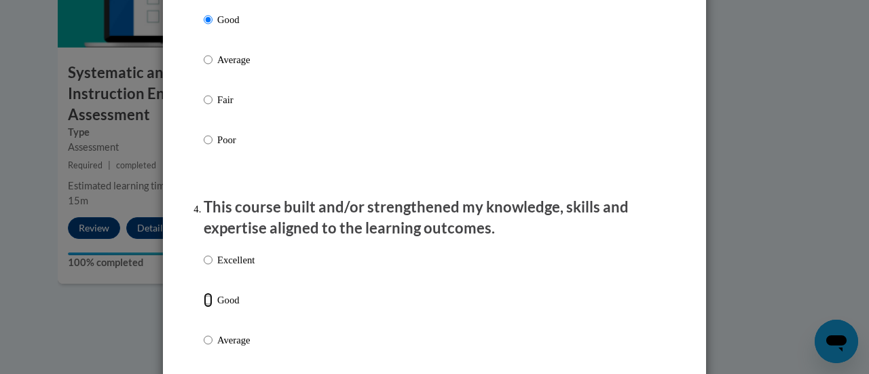
radio input "true"
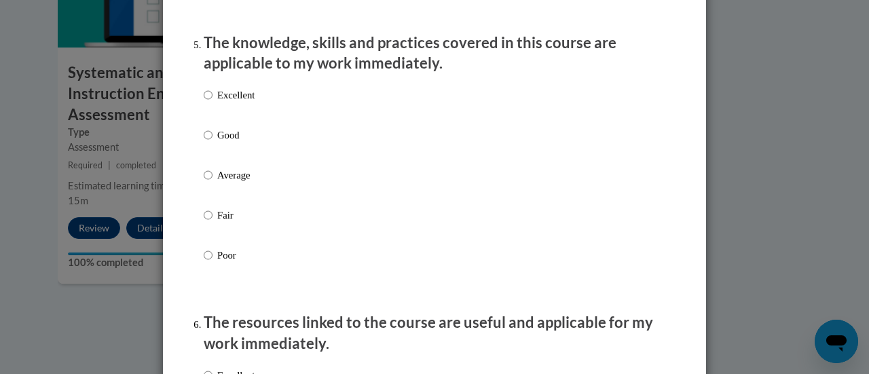
click at [223, 158] on label "Good" at bounding box center [229, 146] width 51 height 37
click at [213, 143] on input "Good" at bounding box center [208, 135] width 9 height 15
radio input "true"
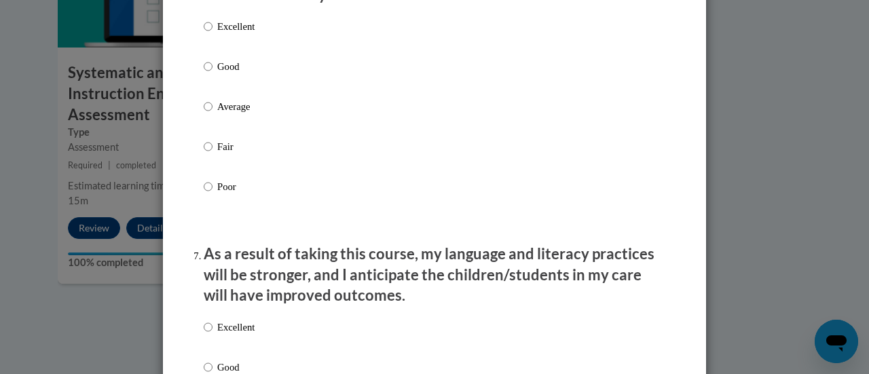
click at [230, 74] on p "Good" at bounding box center [235, 66] width 37 height 15
click at [213, 74] on input "Good" at bounding box center [208, 66] width 9 height 15
radio input "true"
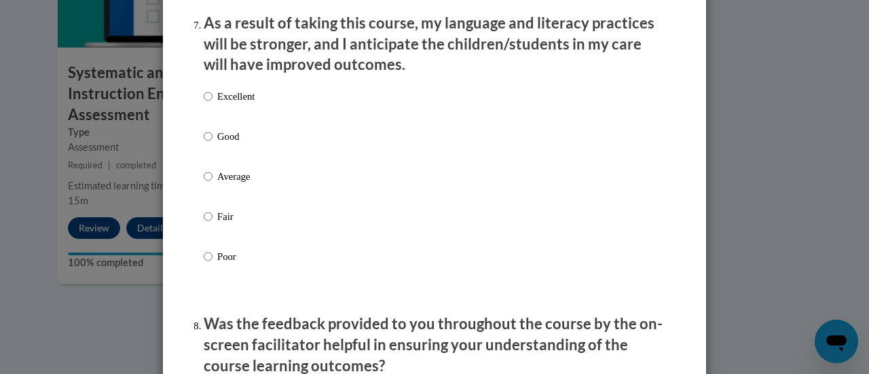
click at [223, 166] on label "Good" at bounding box center [229, 147] width 51 height 37
click at [213, 144] on input "Good" at bounding box center [208, 136] width 9 height 15
radio input "true"
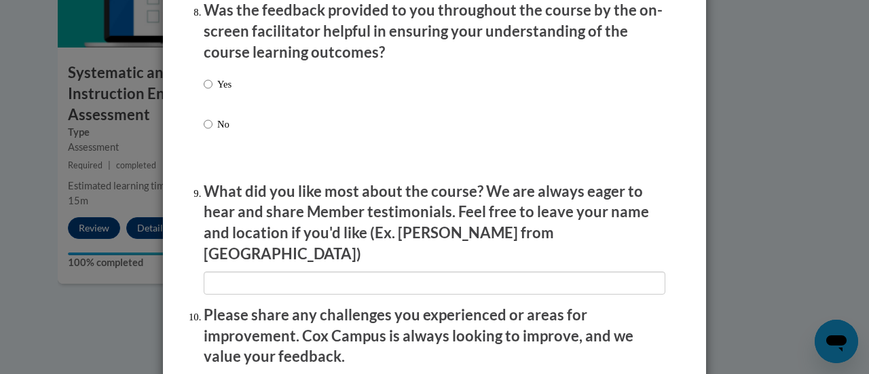
scroll to position [2131, 0]
click at [221, 91] on p "Yes" at bounding box center [224, 83] width 14 height 15
click at [213, 91] on input "Yes" at bounding box center [208, 83] width 9 height 15
radio input "true"
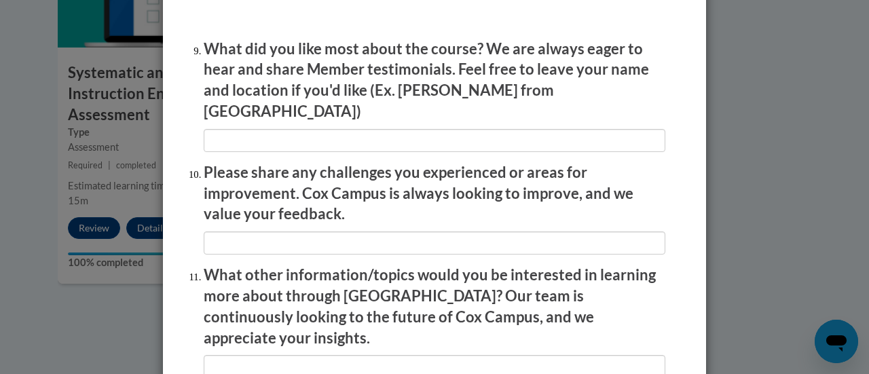
scroll to position [2450, 0]
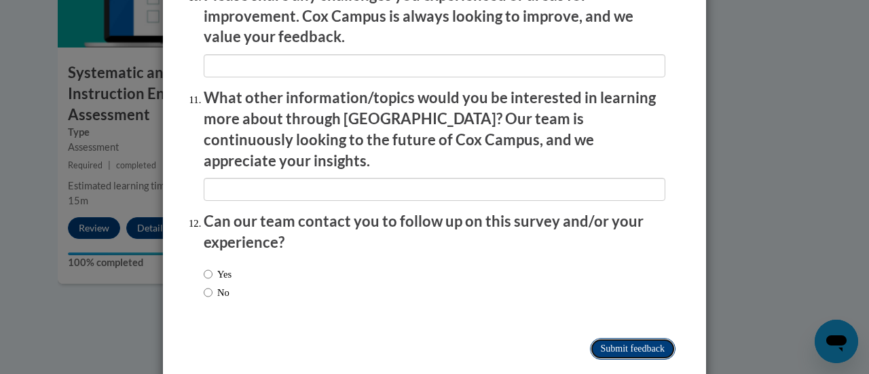
click at [618, 338] on input "Submit feedback" at bounding box center [633, 349] width 86 height 22
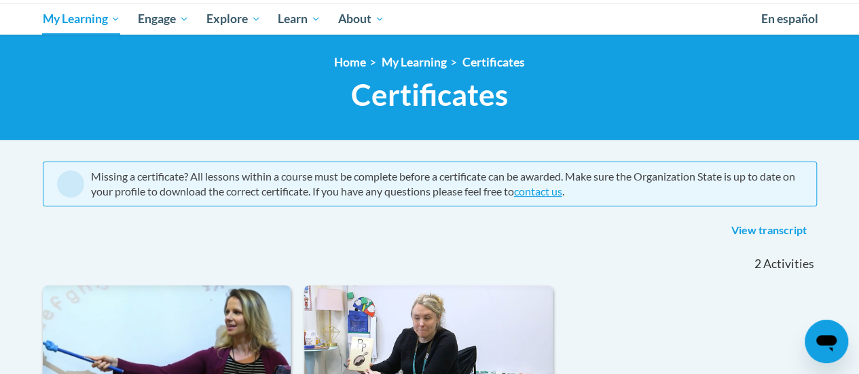
scroll to position [128, 0]
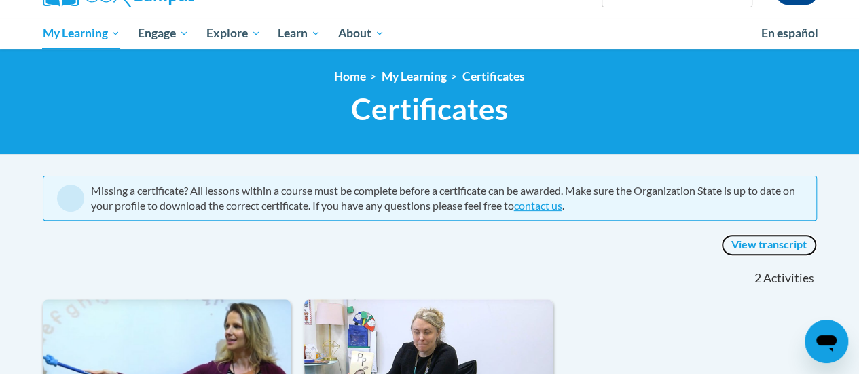
click at [789, 242] on link "View transcript" at bounding box center [769, 245] width 96 height 22
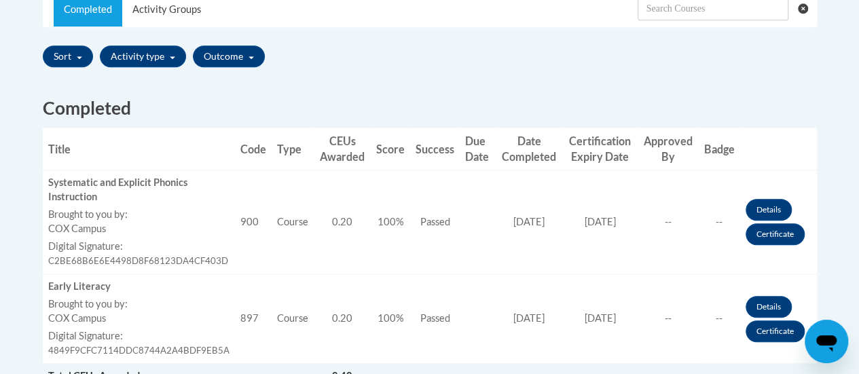
scroll to position [481, 0]
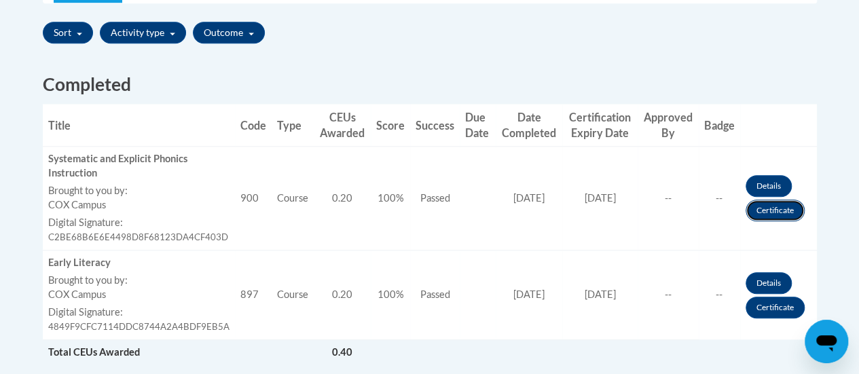
click at [763, 206] on link "Certificate" at bounding box center [775, 211] width 59 height 22
